Goal: Check status

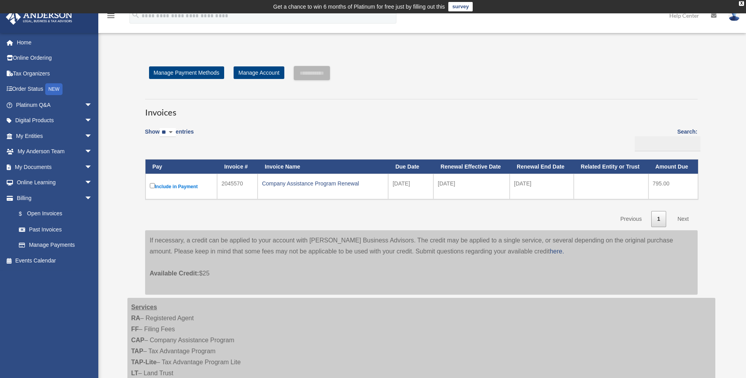
scroll to position [52, 0]
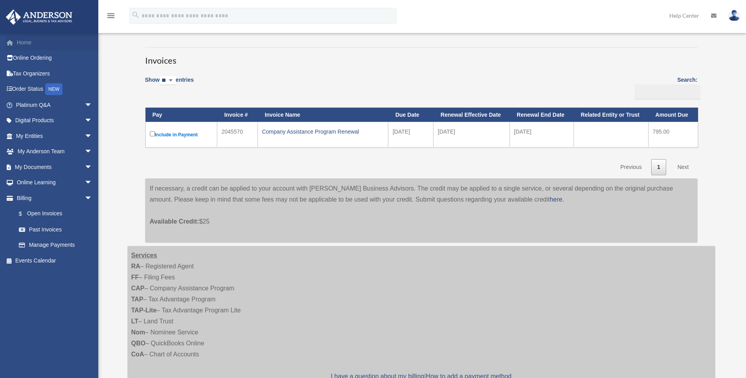
click at [29, 44] on link "Home" at bounding box center [55, 43] width 99 height 16
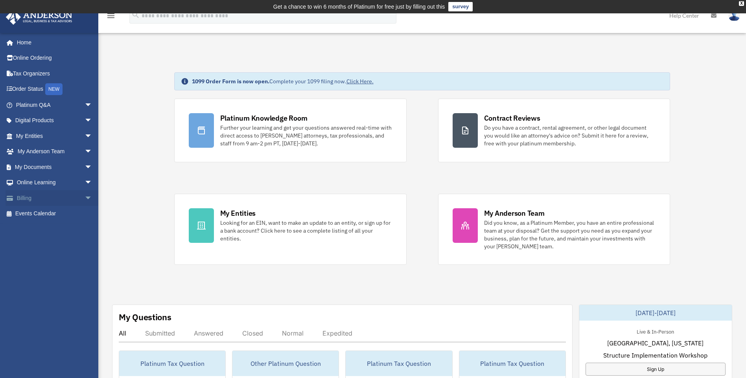
click at [30, 197] on link "Billing arrow_drop_down" at bounding box center [55, 198] width 99 height 16
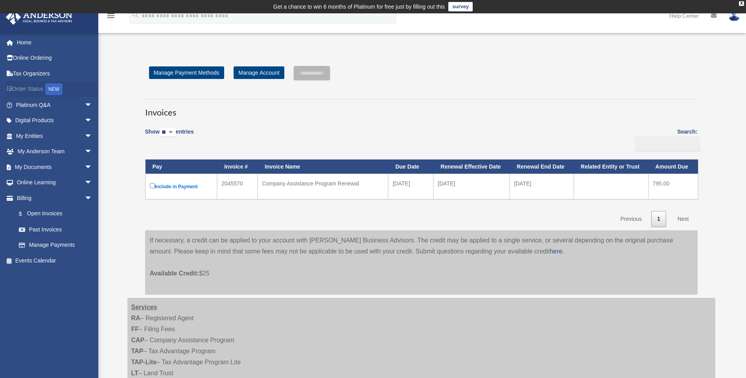
click at [37, 86] on link "Order Status NEW" at bounding box center [55, 89] width 99 height 16
